Goal: Transaction & Acquisition: Purchase product/service

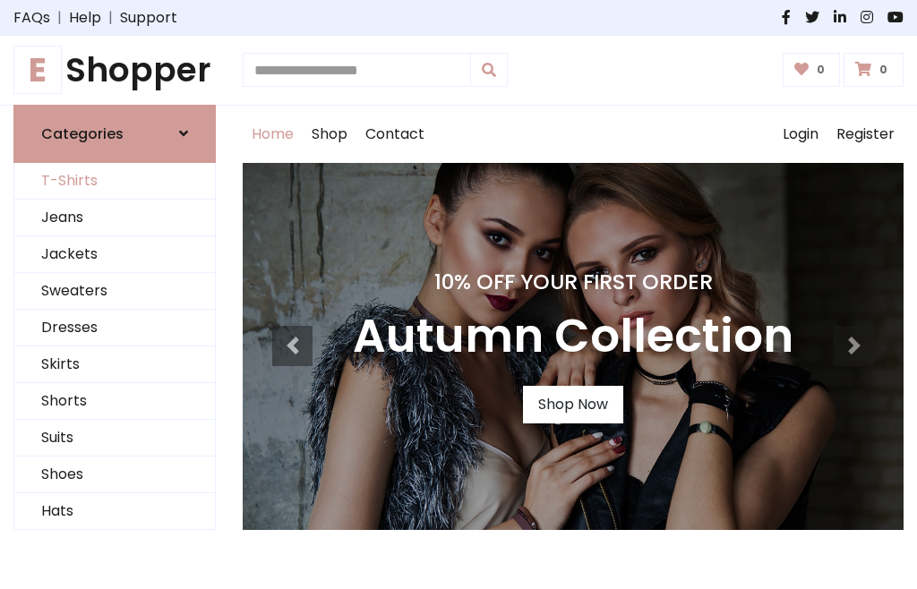
click at [115, 181] on link "T-Shirts" at bounding box center [114, 181] width 201 height 37
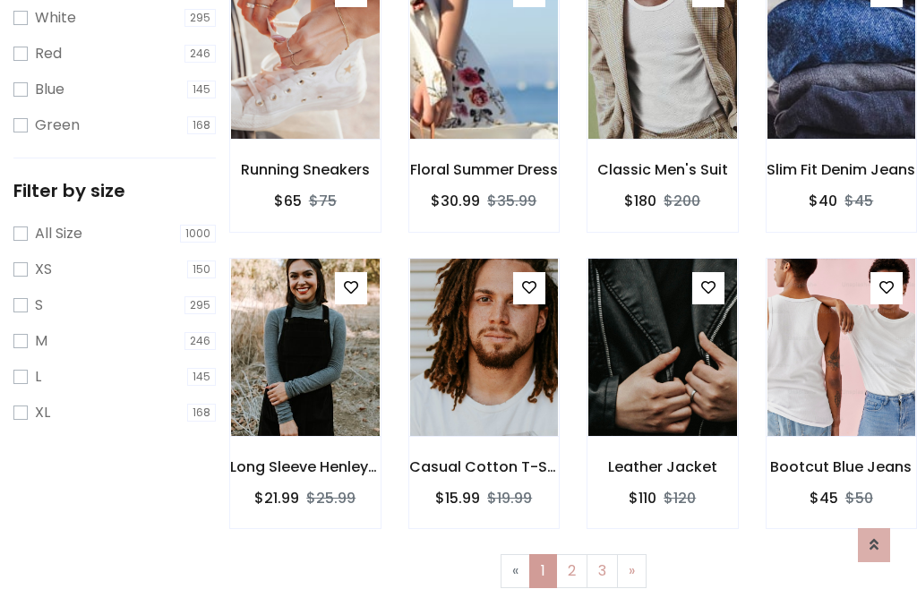
scroll to position [32, 0]
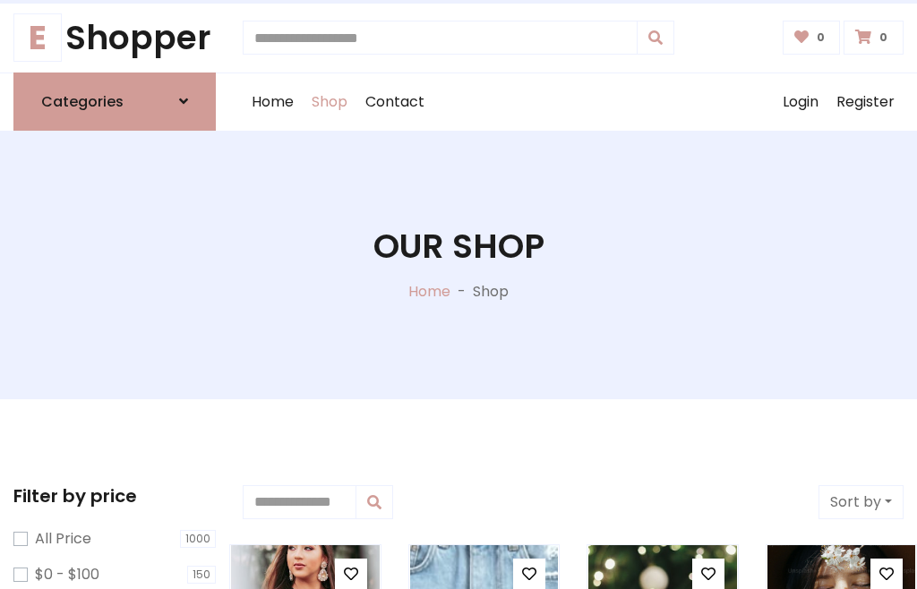
click at [459, 264] on h1 "Our Shop" at bounding box center [459, 247] width 171 height 40
click at [573, 101] on div "Home Shop Contact Log out Login Register" at bounding box center [573, 101] width 661 height 57
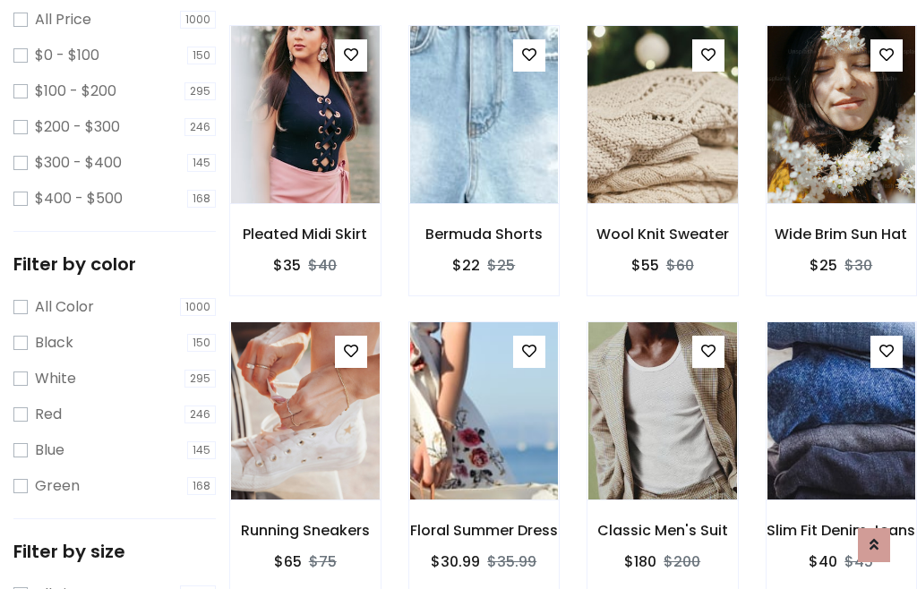
click at [662, 147] on img at bounding box center [662, 115] width 178 height 430
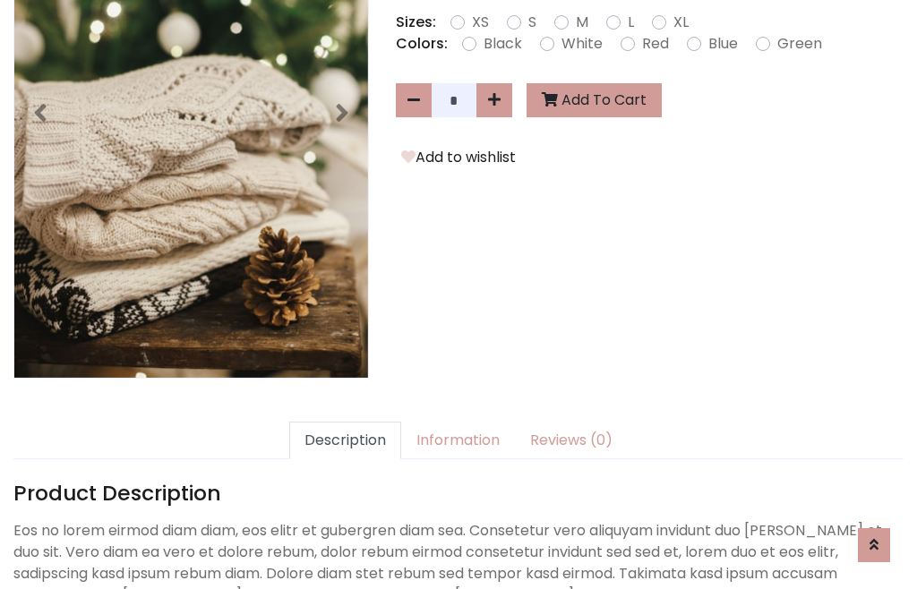
scroll to position [438, 0]
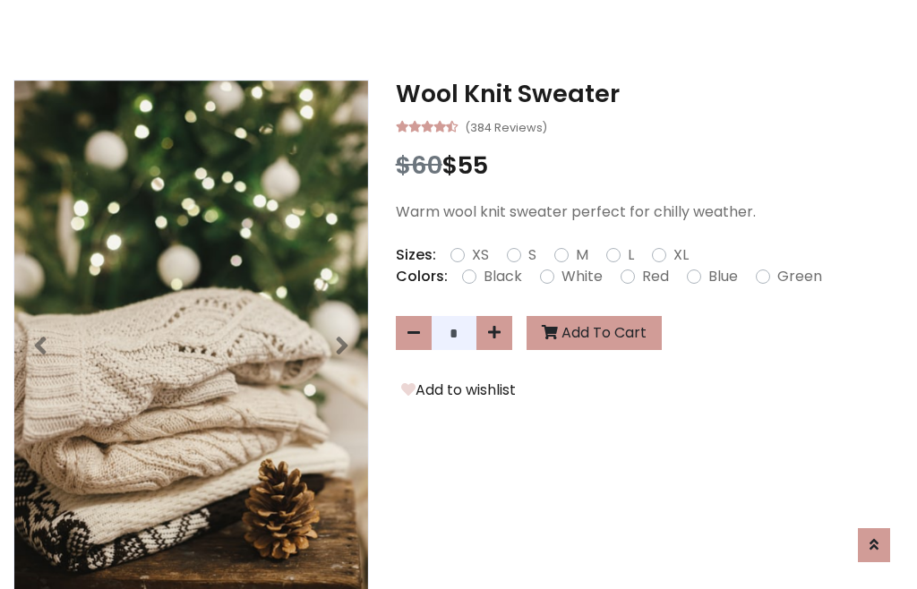
click at [649, 93] on h3 "Wool Knit Sweater" at bounding box center [650, 94] width 508 height 29
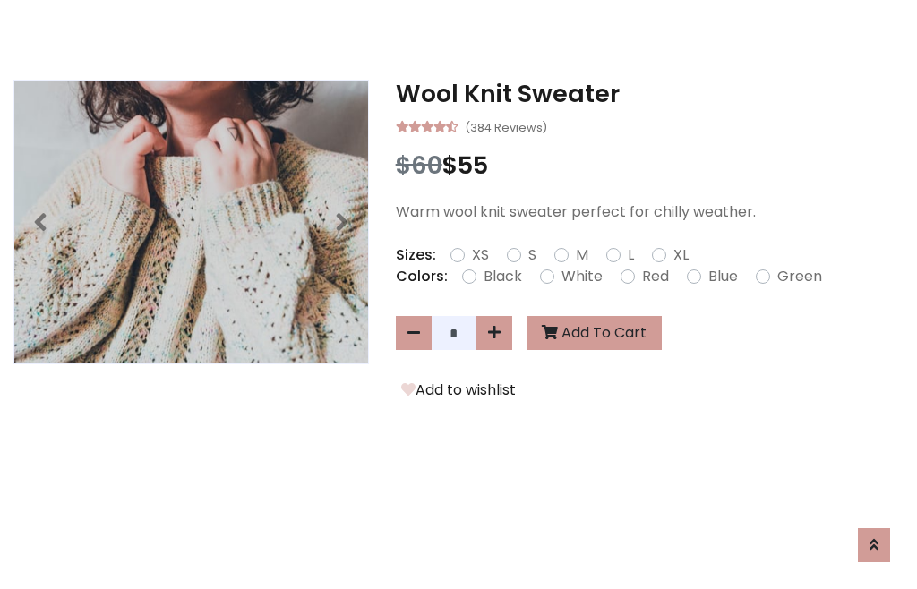
click at [649, 93] on h3 "Wool Knit Sweater" at bounding box center [650, 94] width 508 height 29
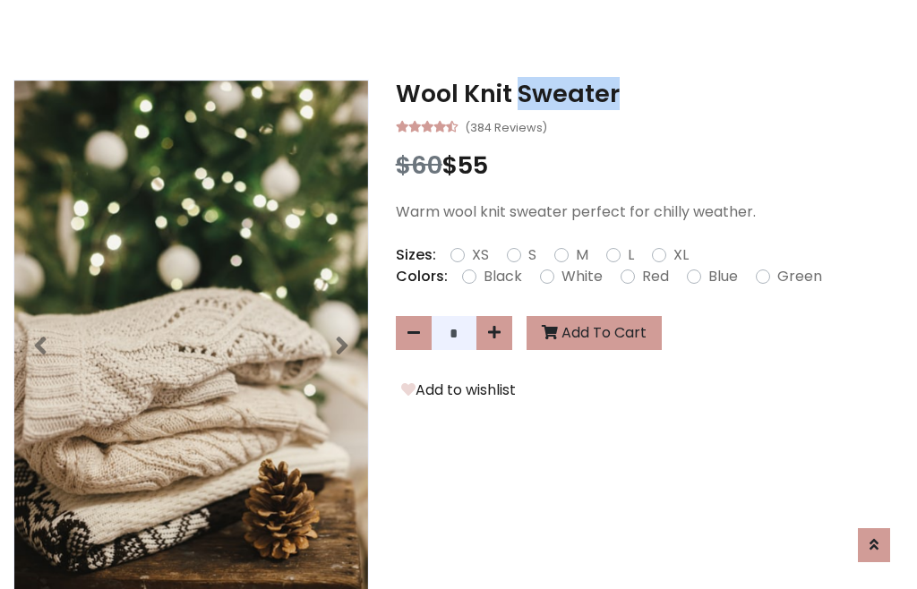
click at [649, 93] on h3 "Wool Knit Sweater" at bounding box center [650, 94] width 508 height 29
